Goal: Task Accomplishment & Management: Manage account settings

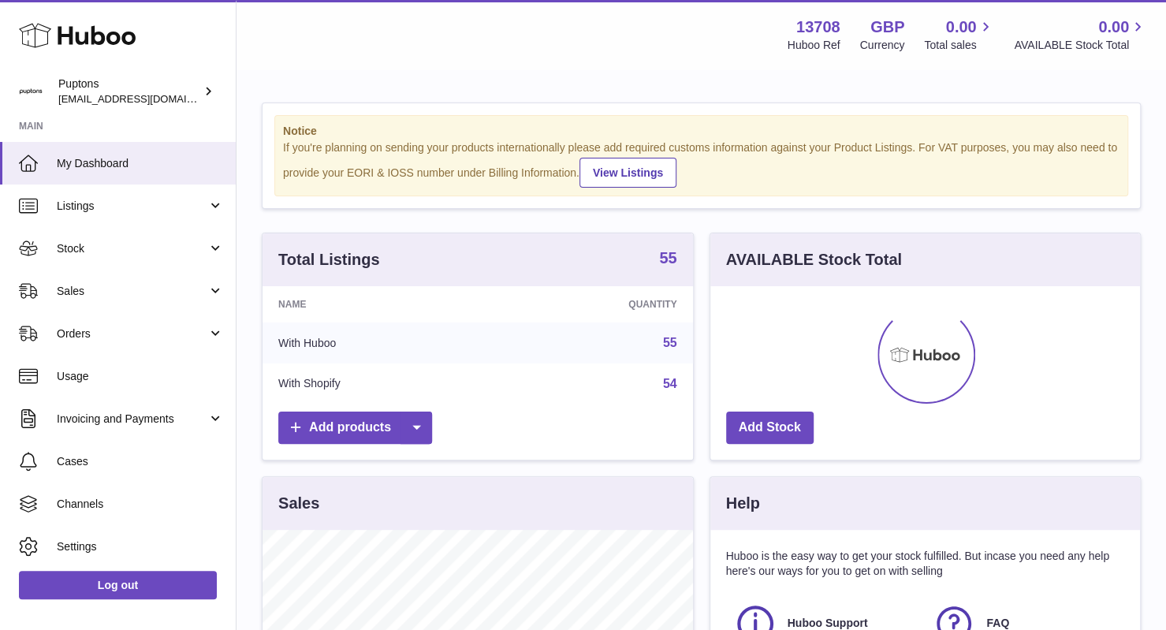
scroll to position [246, 430]
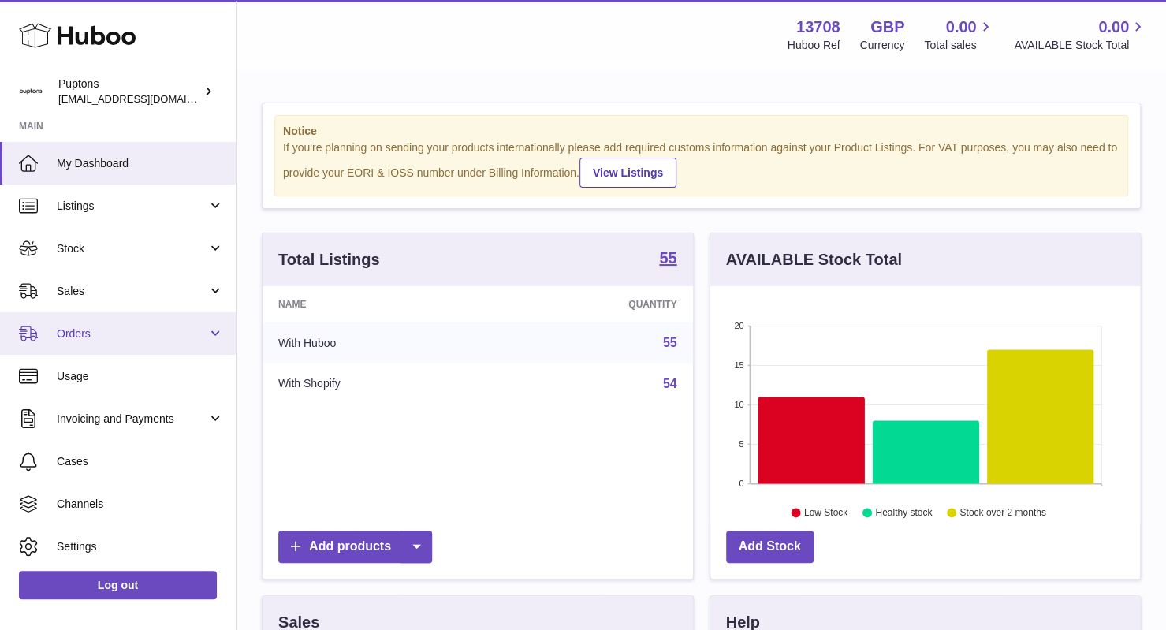
click at [126, 334] on span "Orders" at bounding box center [132, 333] width 151 height 15
click at [123, 348] on link "Orders" at bounding box center [118, 333] width 236 height 43
click at [123, 339] on span "Orders" at bounding box center [132, 333] width 151 height 15
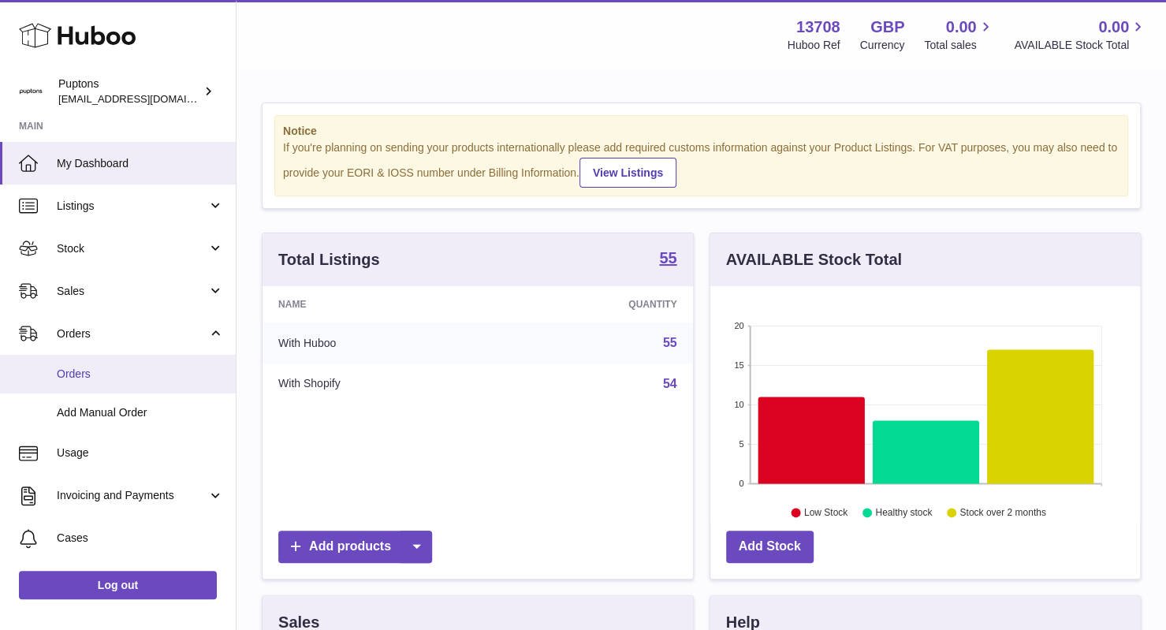
click at [153, 378] on span "Orders" at bounding box center [140, 374] width 167 height 15
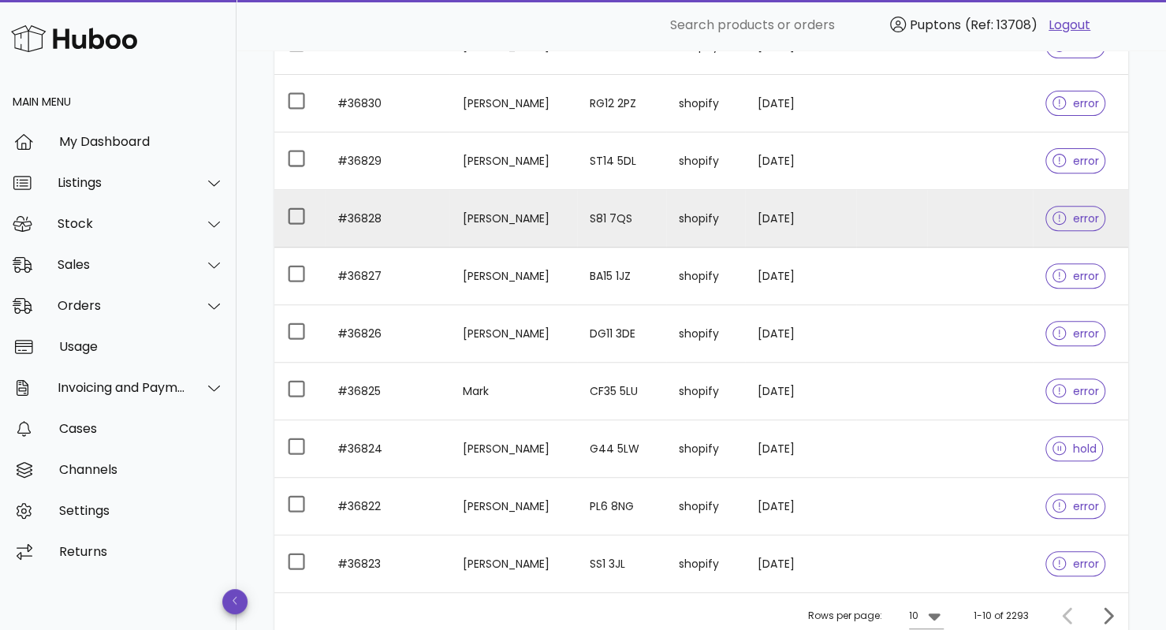
scroll to position [291, 0]
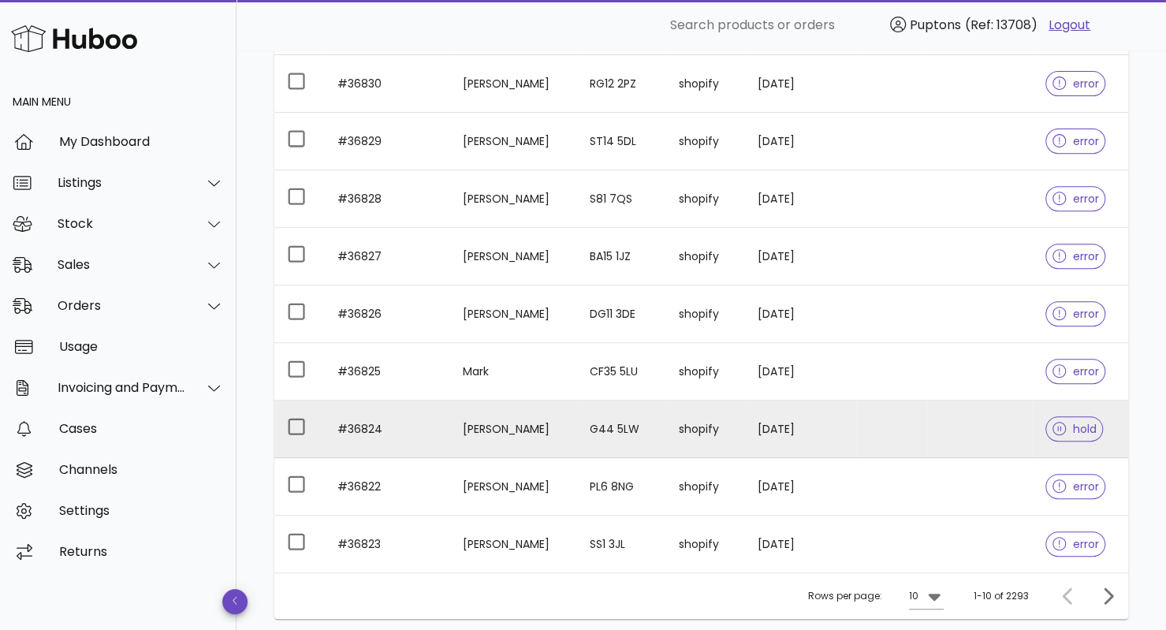
click at [485, 430] on td "[PERSON_NAME]" at bounding box center [513, 429] width 128 height 58
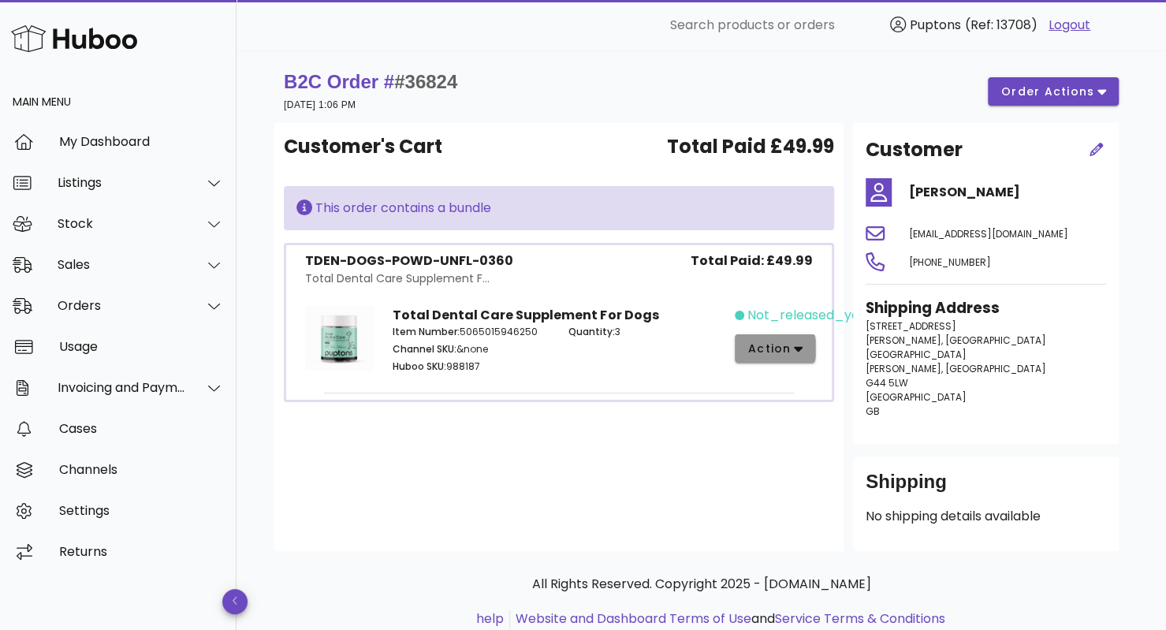
click at [768, 348] on span "action" at bounding box center [769, 349] width 44 height 17
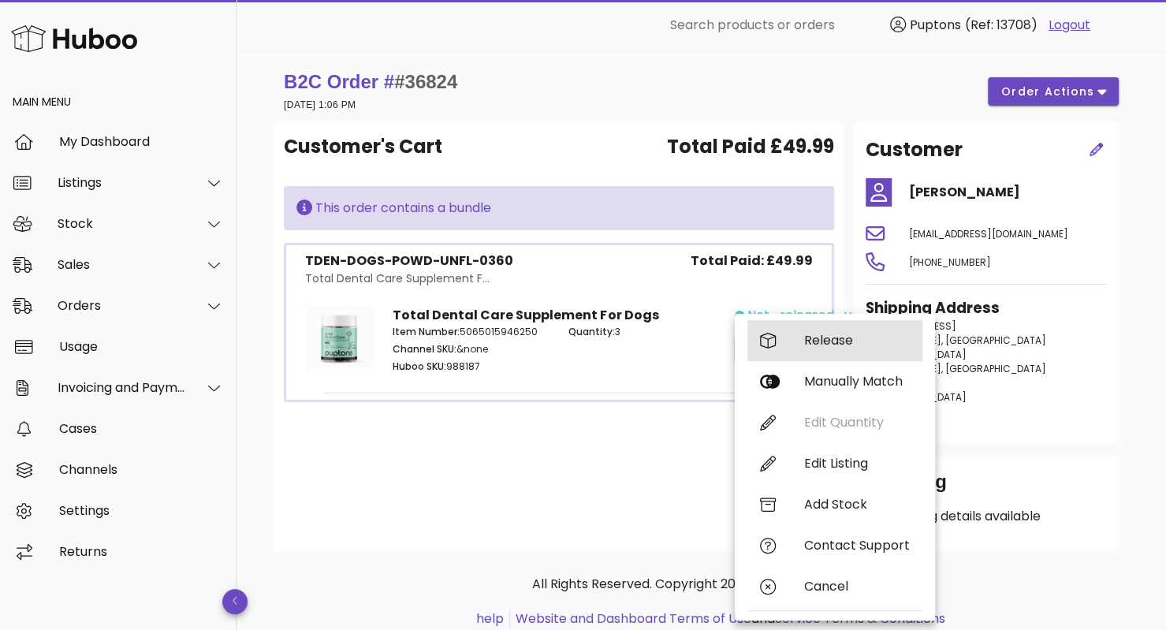
click at [818, 338] on div "Release" at bounding box center [857, 340] width 106 height 15
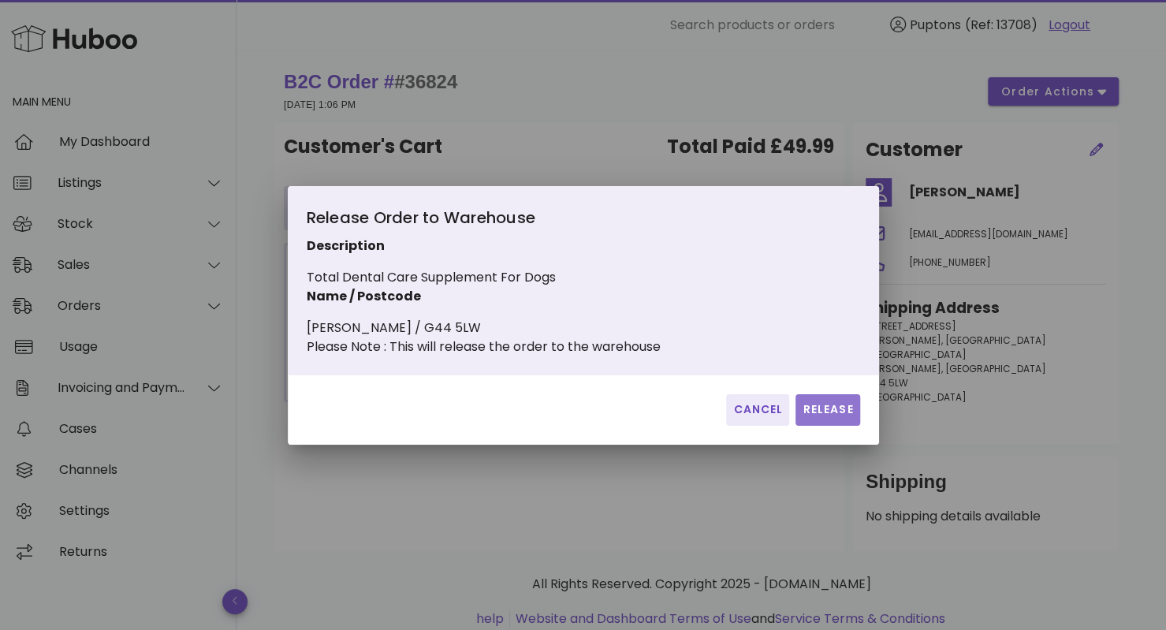
click at [825, 414] on span "Release" at bounding box center [827, 409] width 51 height 17
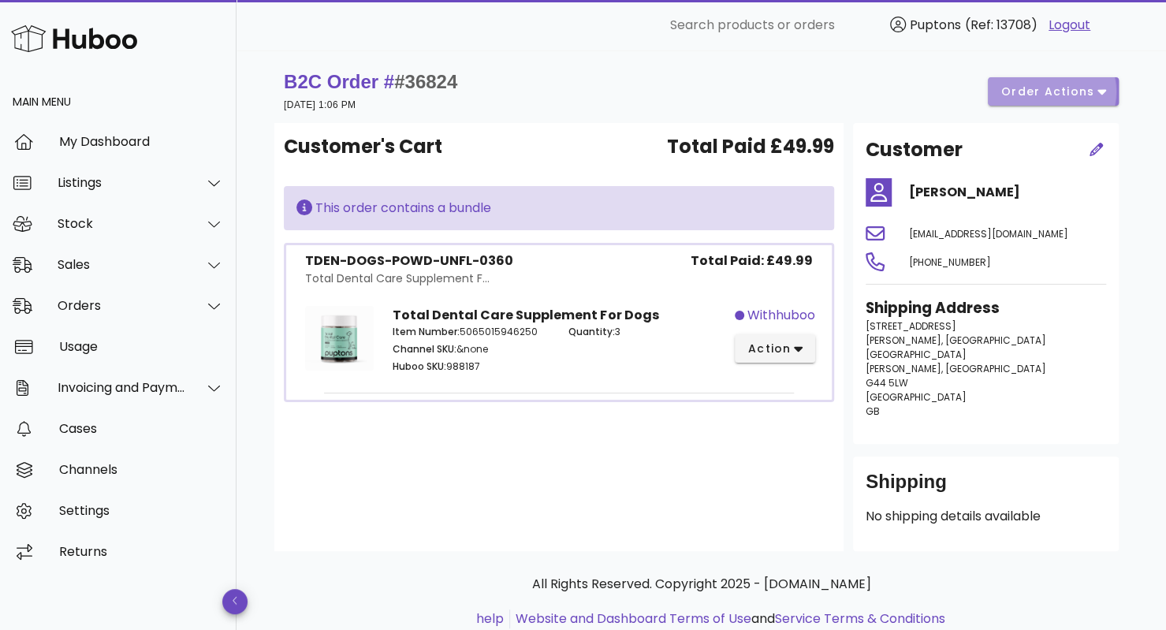
click at [1066, 87] on span "order actions" at bounding box center [1047, 92] width 95 height 17
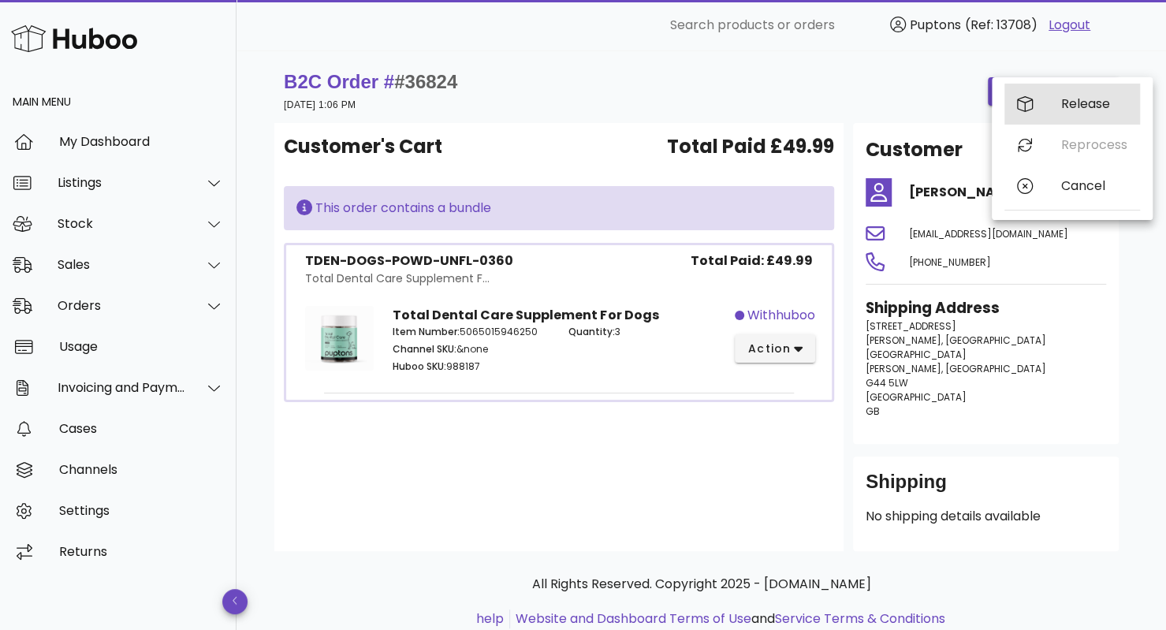
click at [1081, 95] on div "Release" at bounding box center [1072, 104] width 136 height 41
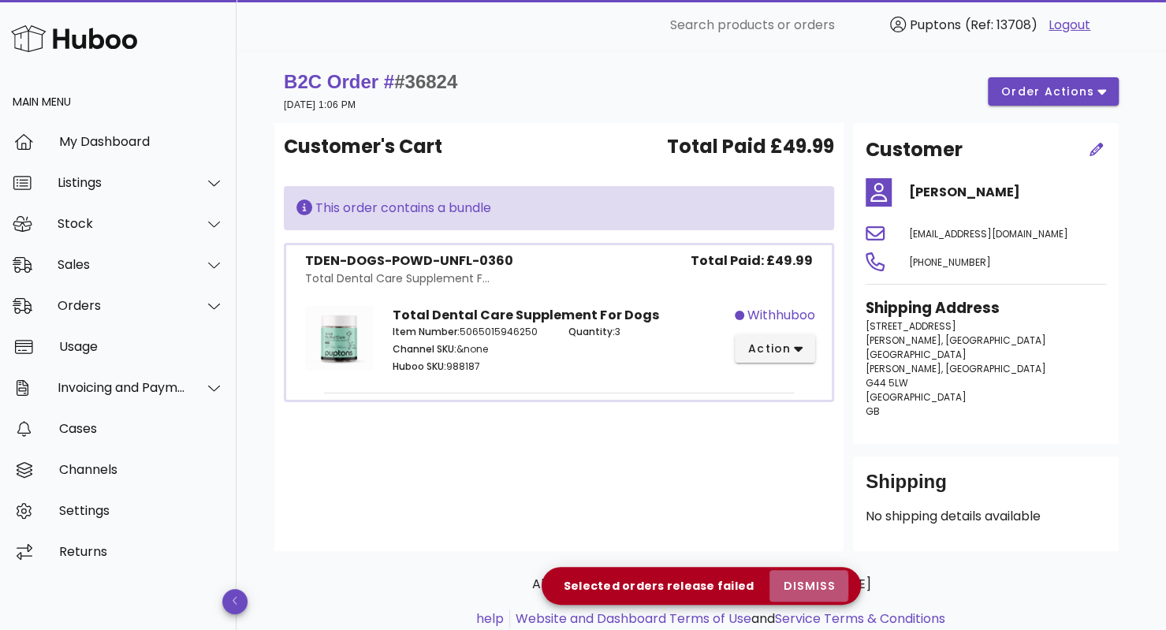
click at [812, 585] on span "dismiss" at bounding box center [809, 586] width 54 height 17
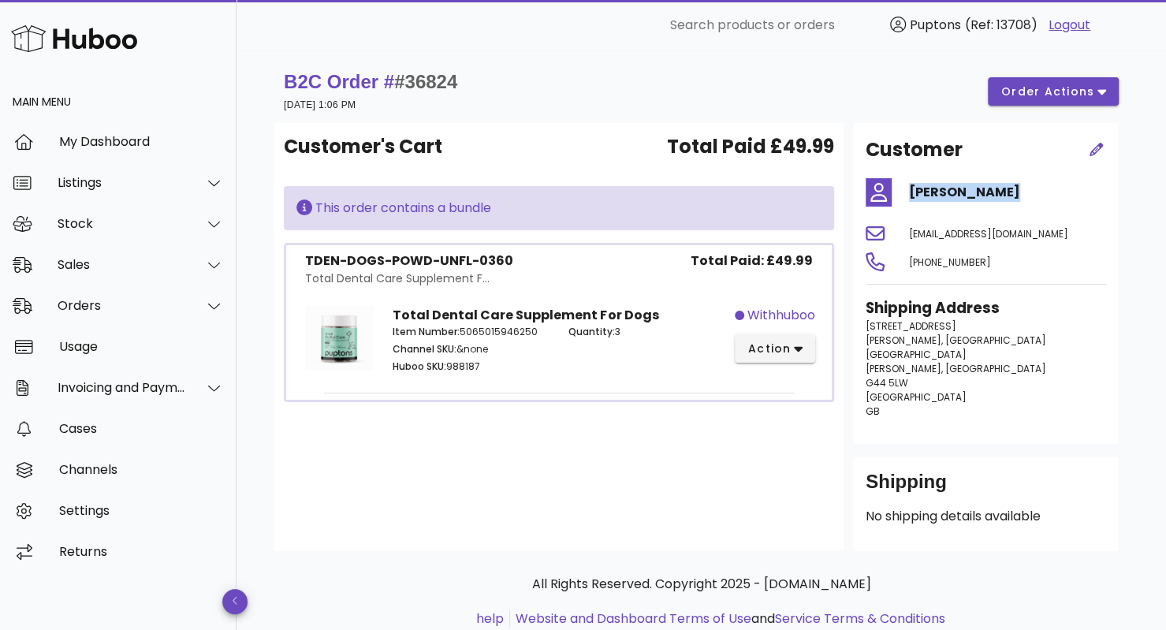
drag, startPoint x: 1004, startPoint y: 200, endPoint x: 905, endPoint y: 195, distance: 99.5
click at [905, 195] on div "[PERSON_NAME]" at bounding box center [1007, 192] width 216 height 38
copy h4 "Leanne Mitche"
click at [149, 258] on div "Sales" at bounding box center [122, 264] width 128 height 15
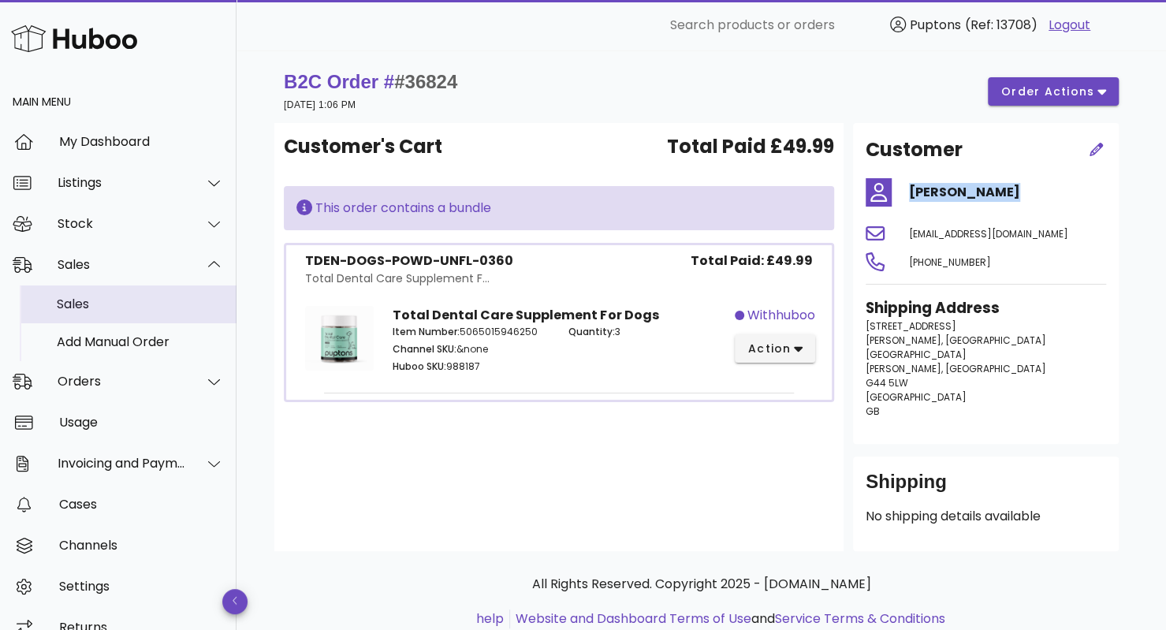
click at [122, 310] on div "Sales" at bounding box center [140, 303] width 167 height 15
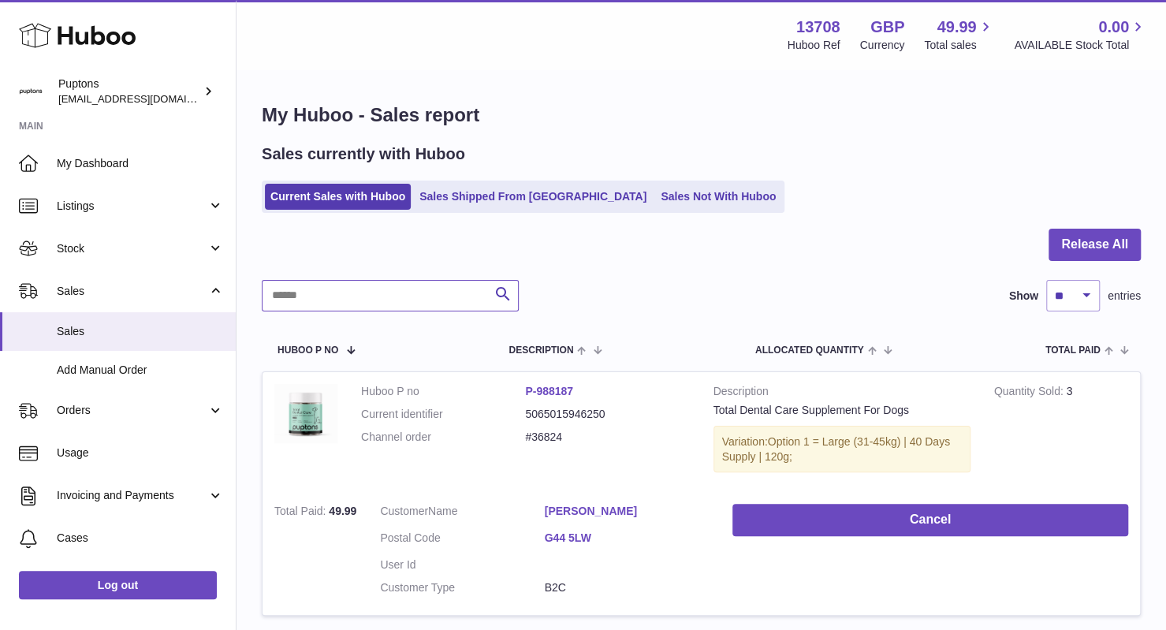
click at [397, 285] on input "text" at bounding box center [390, 296] width 257 height 32
paste input "**********"
type input "**********"
click at [288, 204] on link "Current Sales with Huboo" at bounding box center [338, 197] width 146 height 26
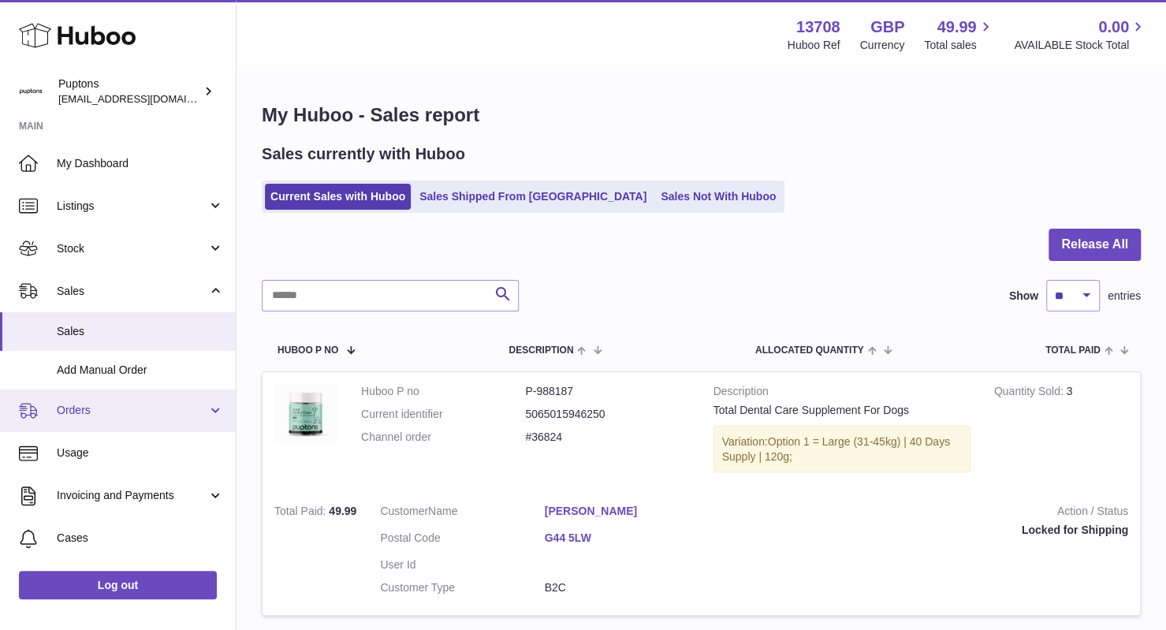
click at [123, 406] on span "Orders" at bounding box center [132, 410] width 151 height 15
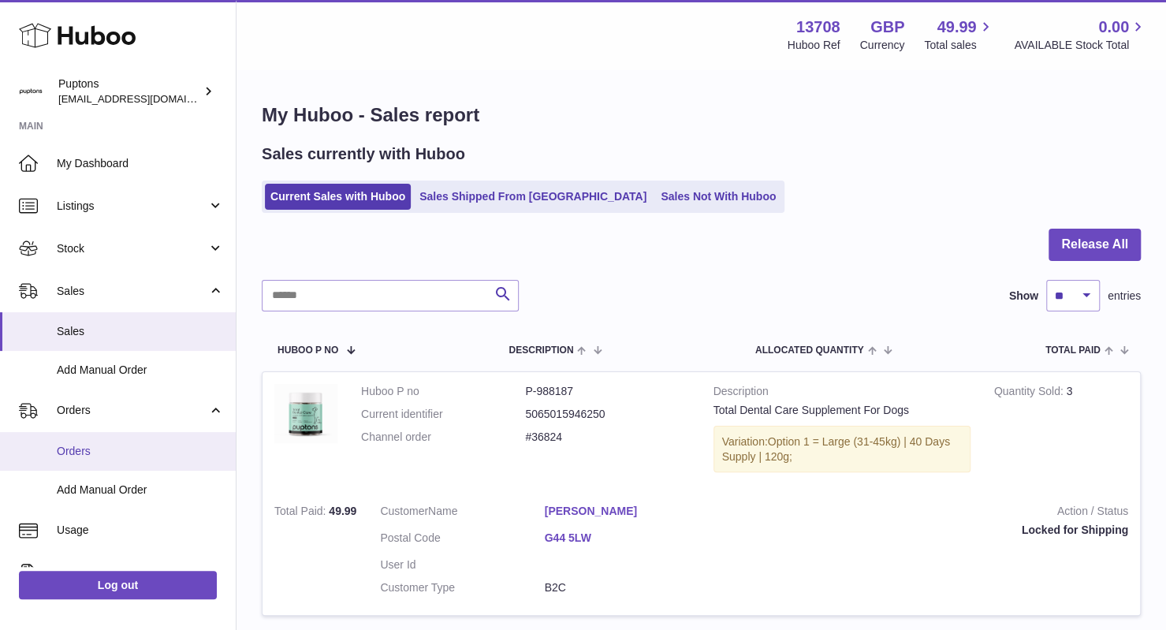
click at [90, 442] on link "Orders" at bounding box center [118, 451] width 236 height 39
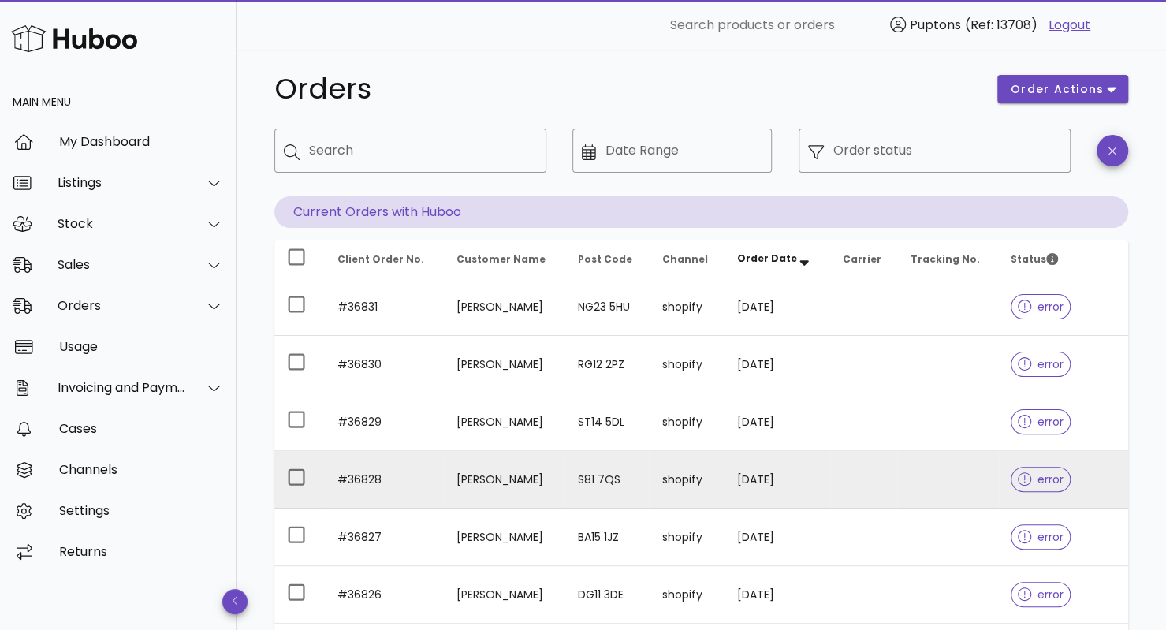
scroll to position [11, 0]
